Goal: Task Accomplishment & Management: Complete application form

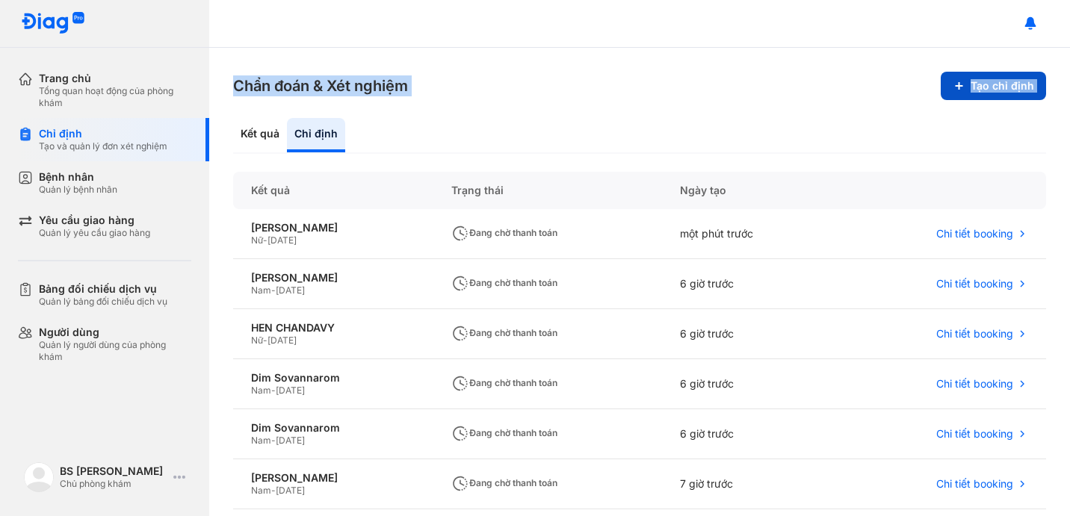
click at [962, 92] on button "Tạo chỉ định" at bounding box center [992, 86] width 105 height 28
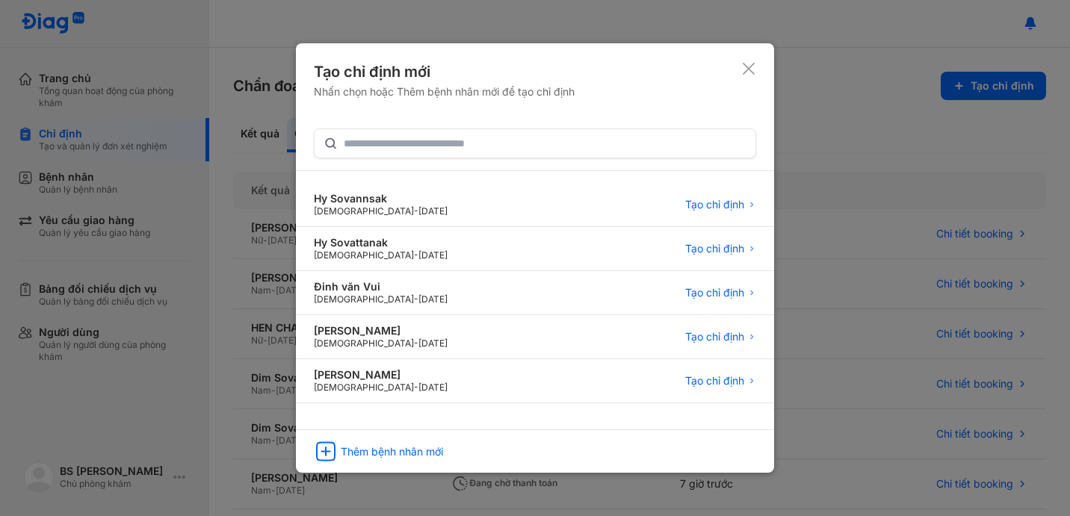
click at [748, 72] on icon at bounding box center [748, 68] width 15 height 15
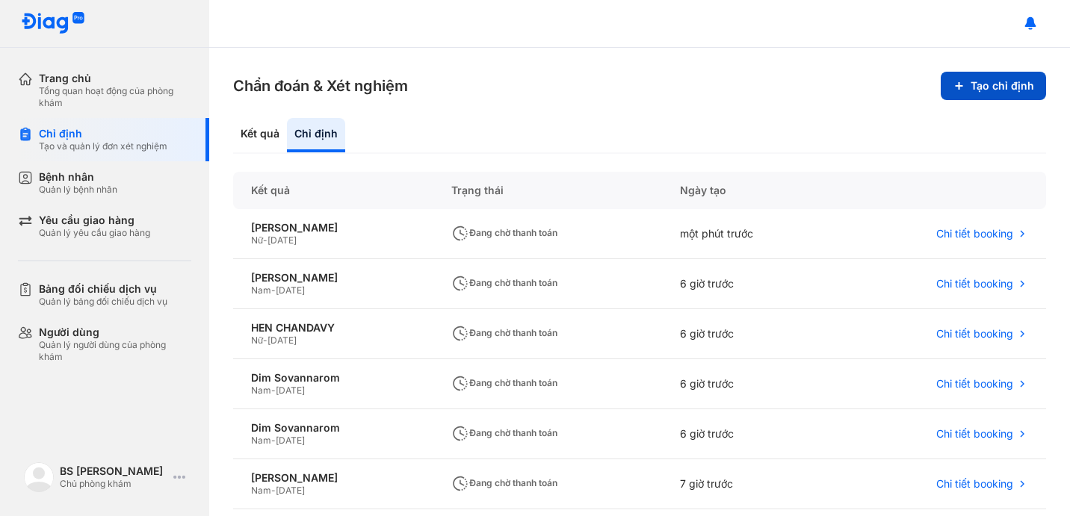
click at [984, 87] on button "Tạo chỉ định" at bounding box center [992, 86] width 105 height 28
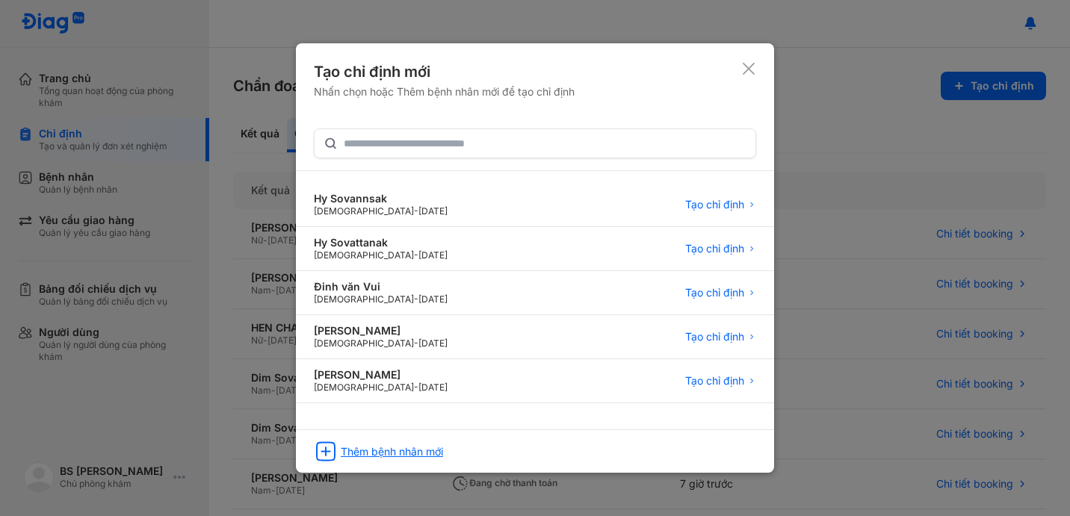
click at [424, 445] on div "Thêm bệnh nhân mới" at bounding box center [392, 451] width 102 height 13
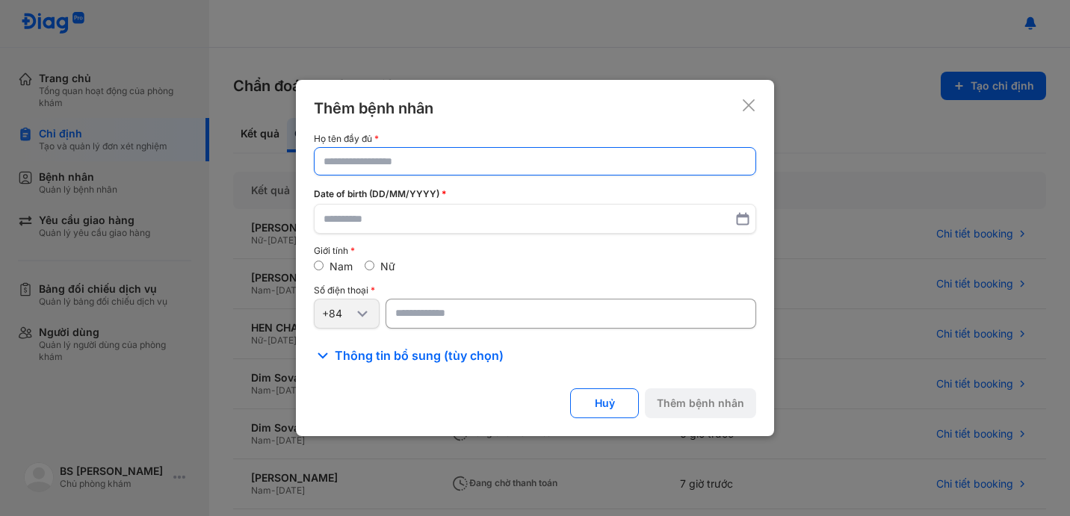
click at [393, 166] on input "text" at bounding box center [534, 161] width 423 height 27
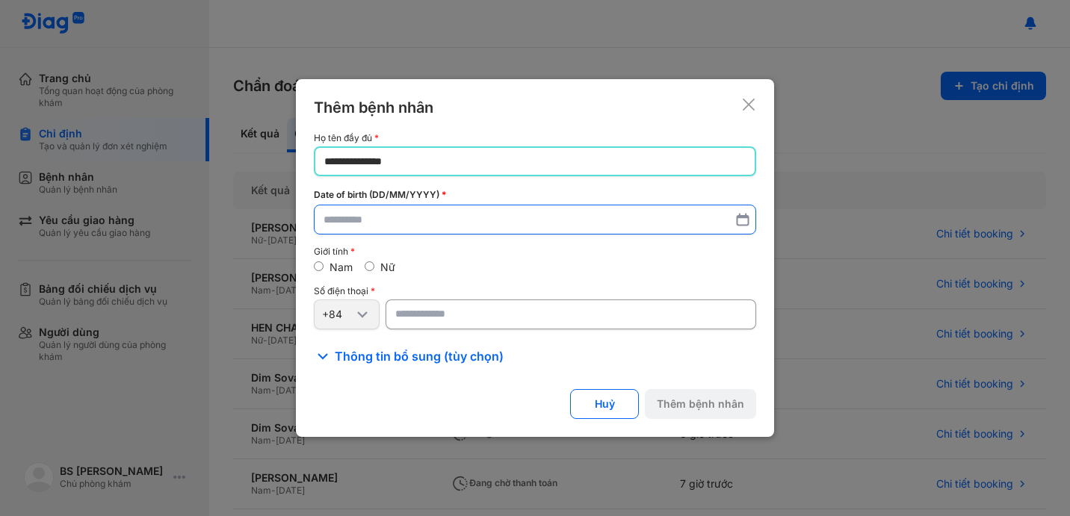
type input "**********"
click at [376, 220] on input "text" at bounding box center [534, 220] width 423 height 27
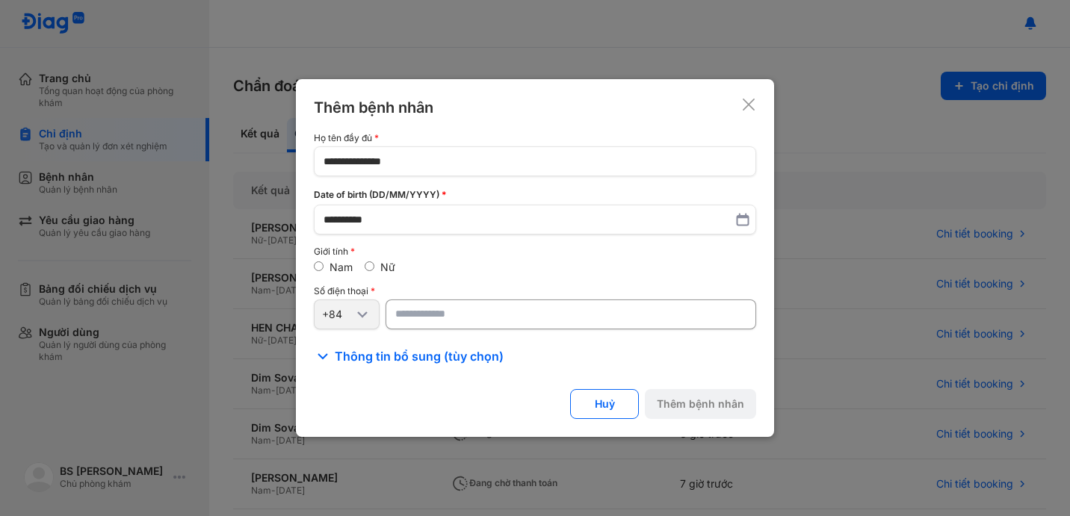
click at [417, 317] on input "number" at bounding box center [570, 314] width 370 height 30
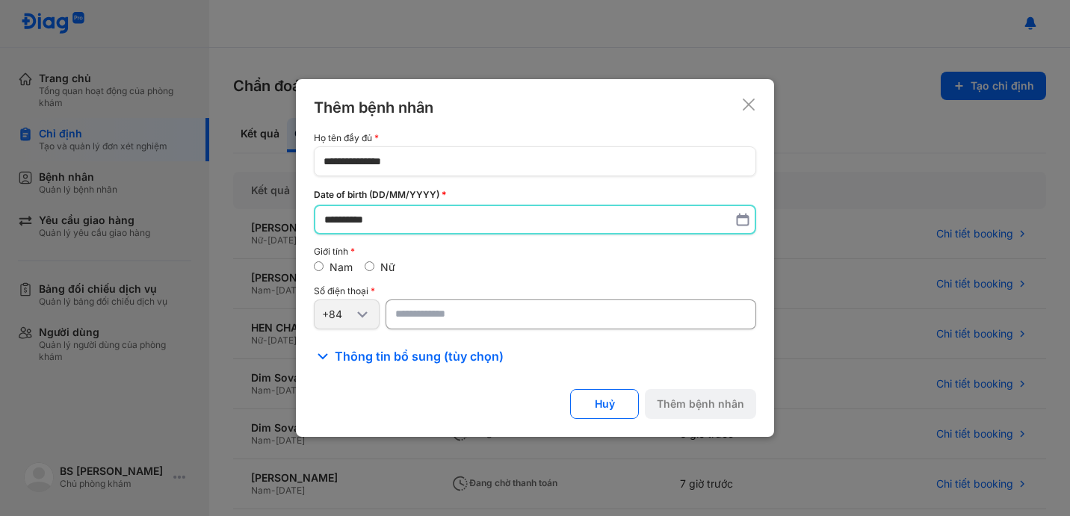
drag, startPoint x: 404, startPoint y: 223, endPoint x: 313, endPoint y: 214, distance: 91.6
click at [313, 214] on div "**********" at bounding box center [535, 257] width 478 height 357
type input "**********"
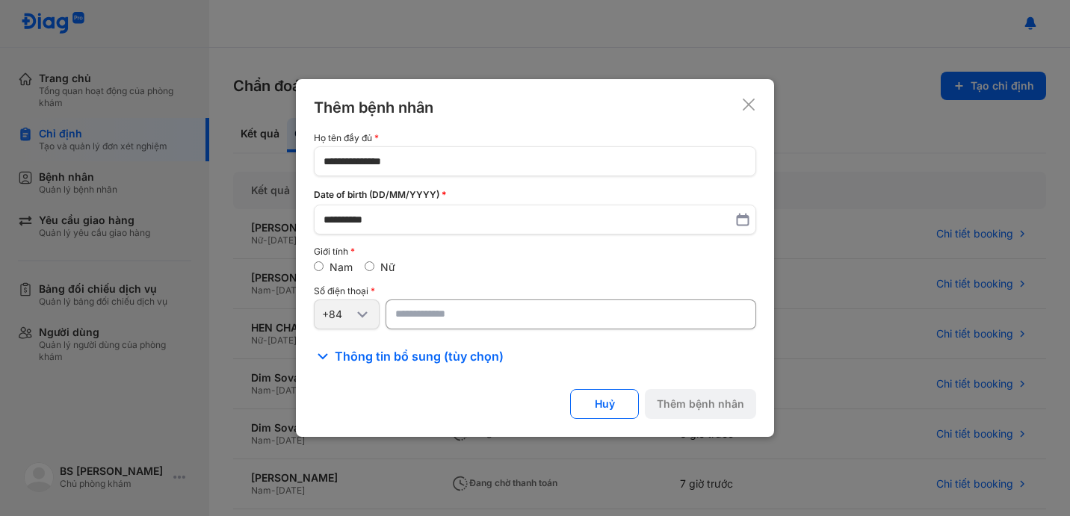
click at [431, 317] on input "number" at bounding box center [570, 314] width 370 height 30
type input "**********"
click at [701, 397] on button "Thêm bệnh nhân" at bounding box center [700, 404] width 111 height 30
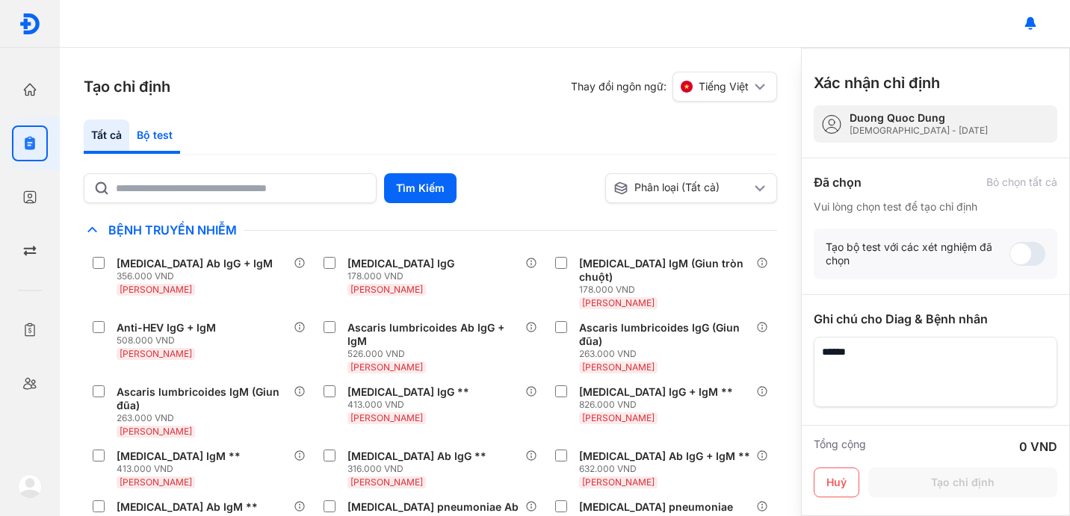
click at [160, 135] on div "Bộ test" at bounding box center [154, 136] width 51 height 34
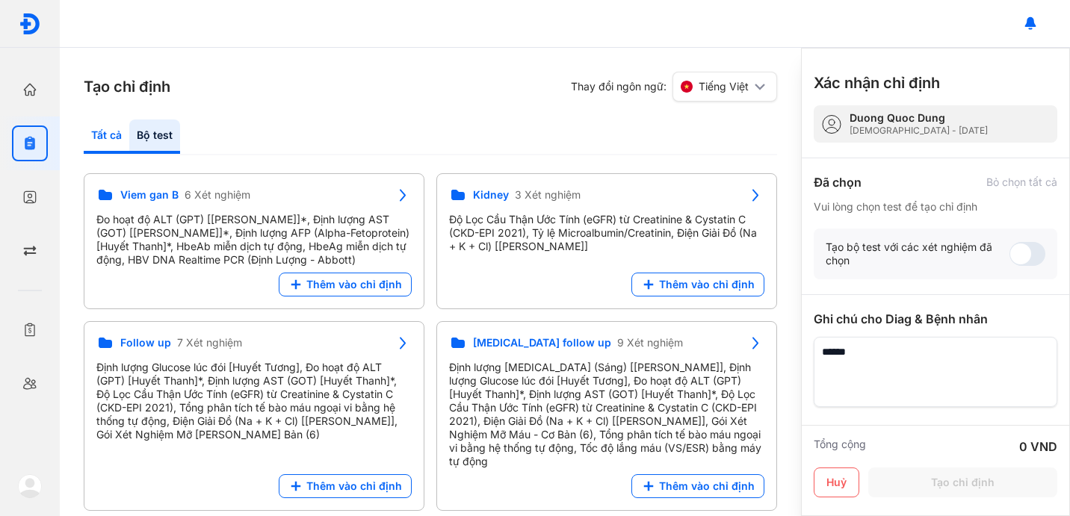
click at [129, 140] on div "Tất cả" at bounding box center [154, 136] width 51 height 34
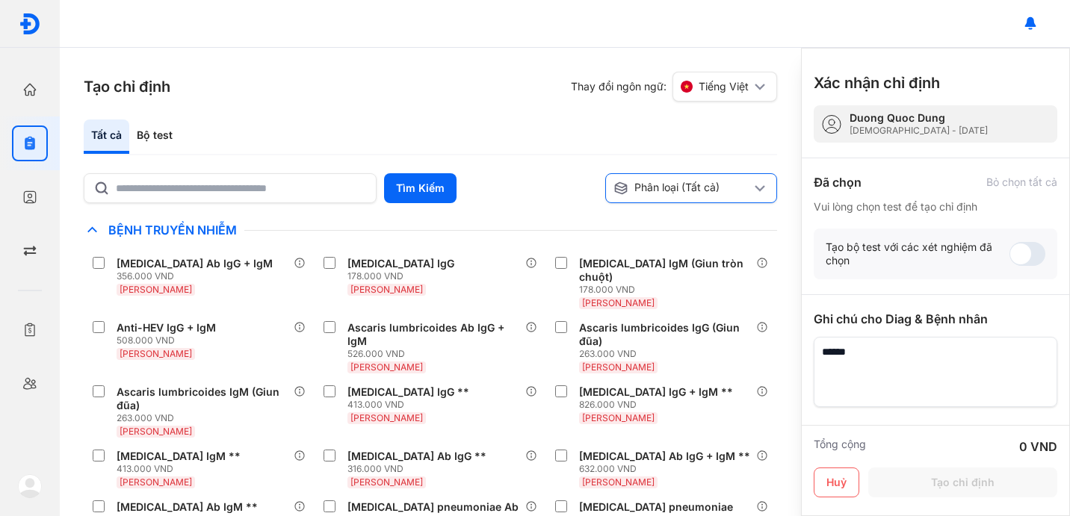
click at [635, 193] on div "Phân loại (Tất cả)" at bounding box center [681, 188] width 137 height 15
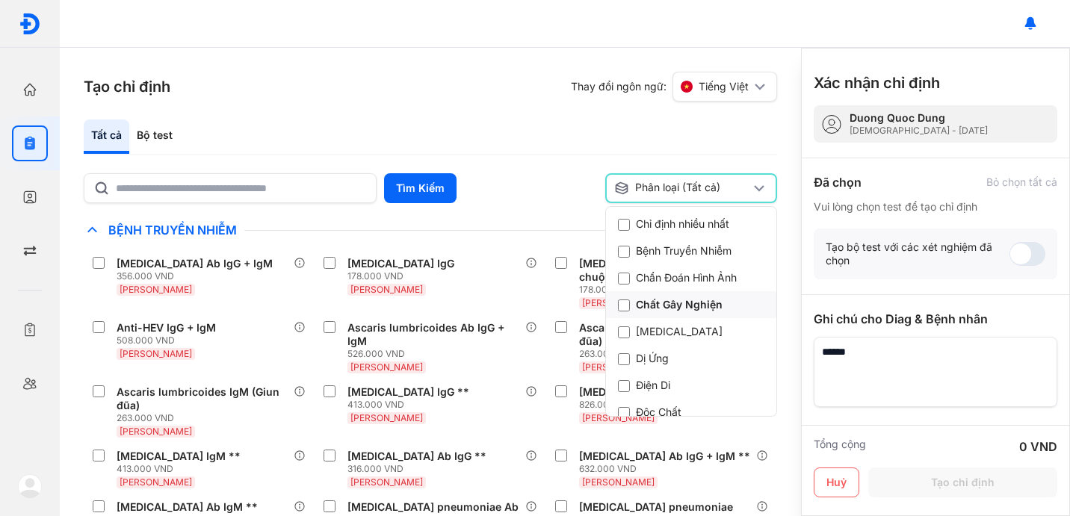
click at [656, 301] on div "Chất Gây Nghiện" at bounding box center [670, 304] width 105 height 15
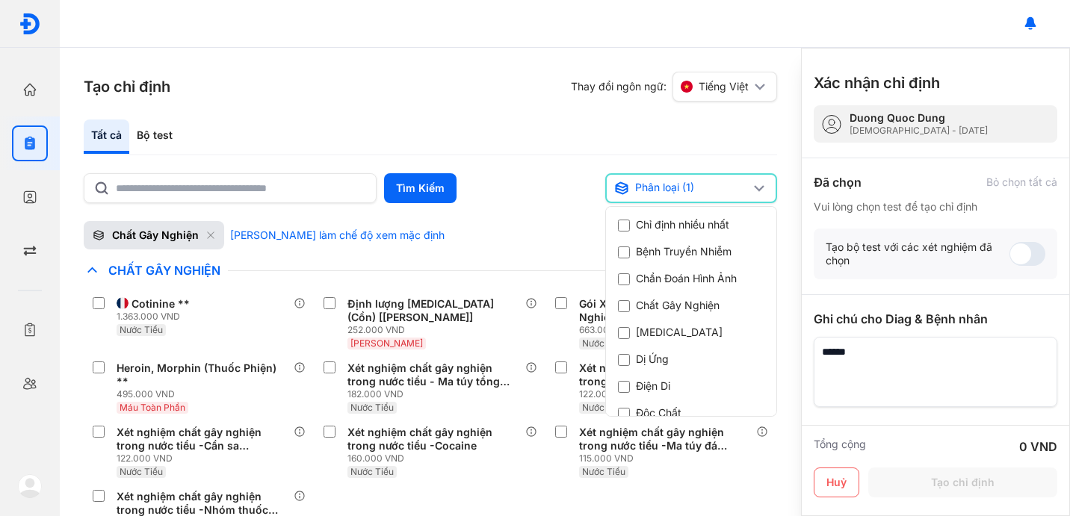
click at [342, 122] on div "Tất cả Bộ test" at bounding box center [430, 137] width 693 height 36
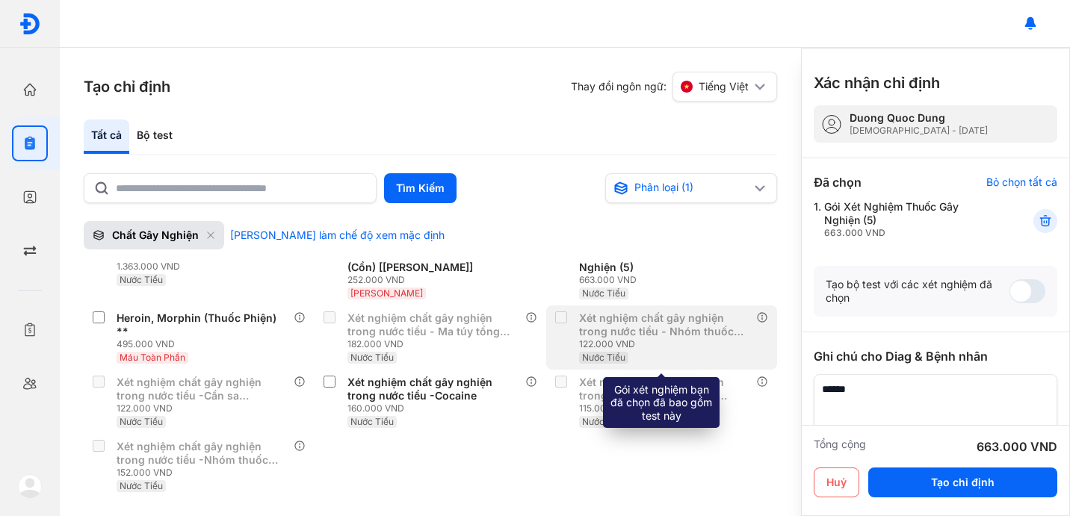
scroll to position [0, 0]
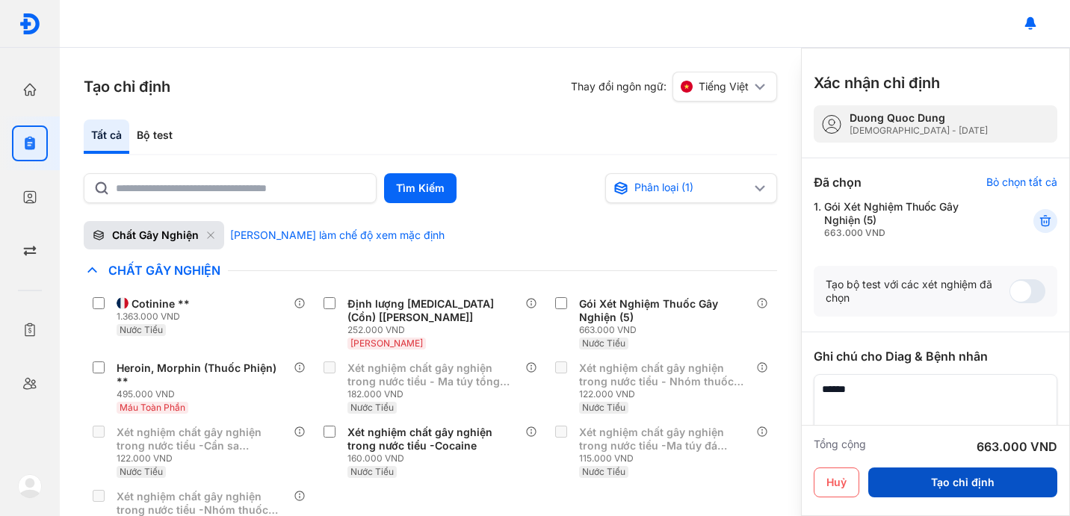
click at [981, 474] on button "Tạo chỉ định" at bounding box center [962, 483] width 189 height 30
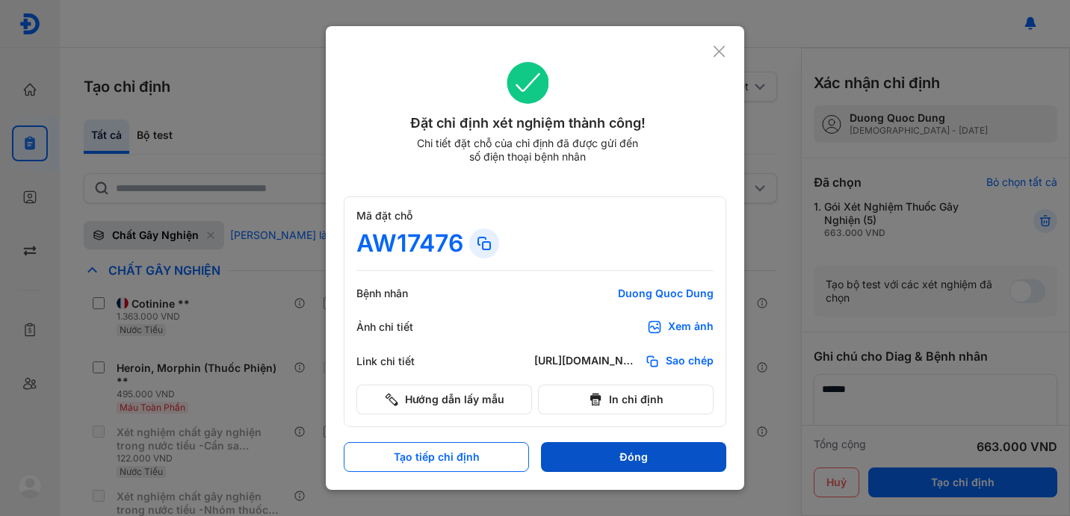
click at [656, 457] on button "Đóng" at bounding box center [633, 457] width 185 height 30
